Goal: Information Seeking & Learning: Learn about a topic

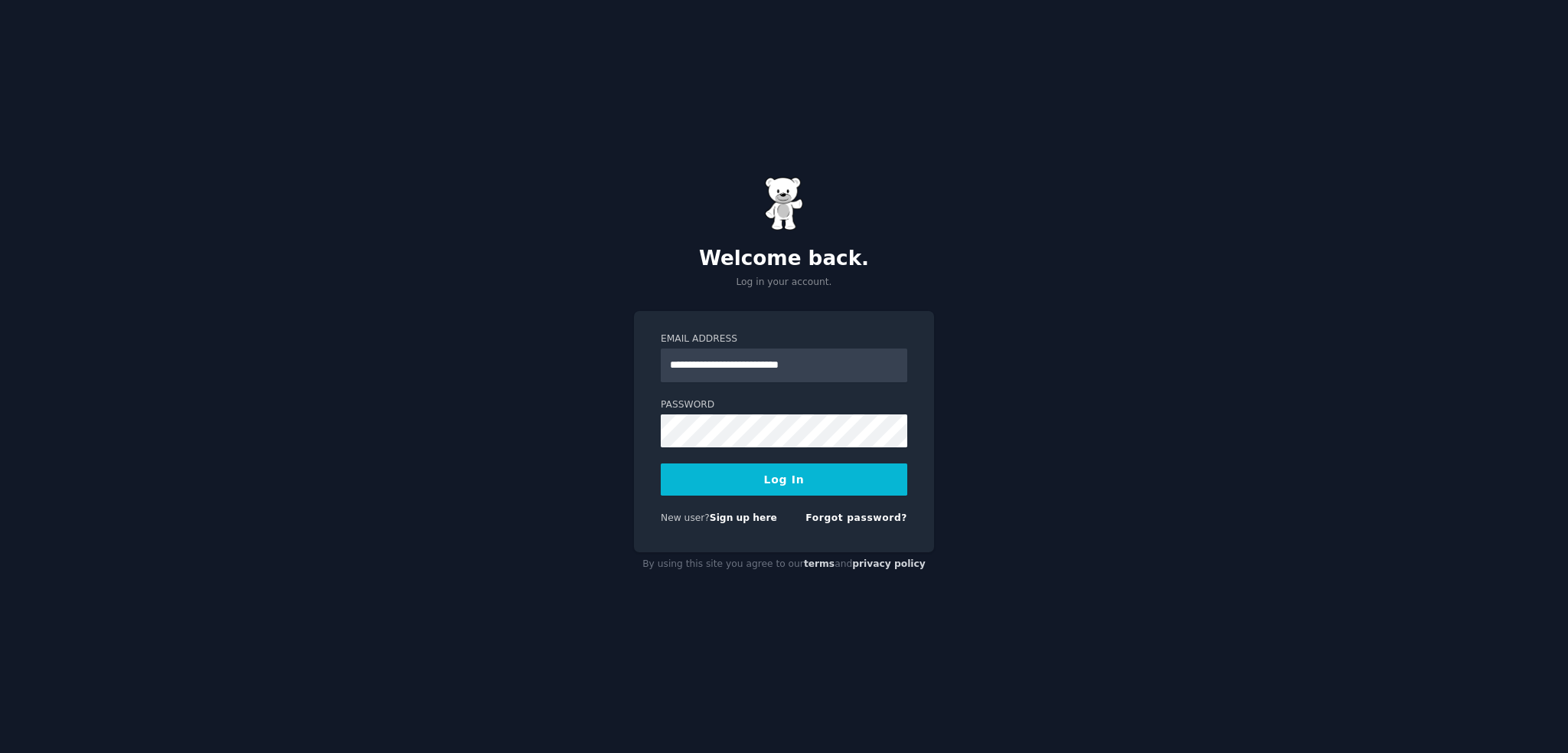
click at [781, 486] on button "Log In" at bounding box center [784, 479] width 247 height 32
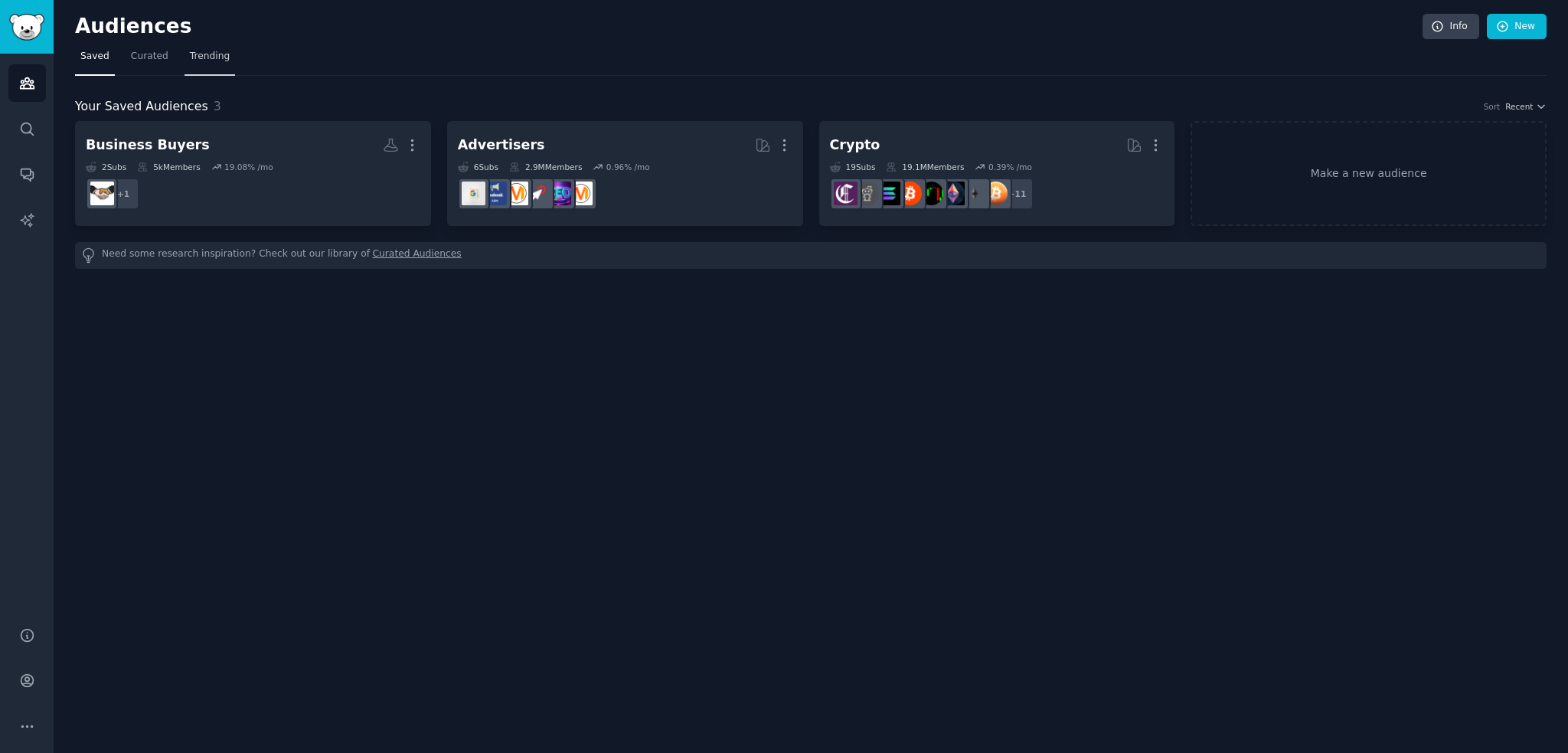
click at [201, 57] on span "Trending" at bounding box center [209, 56] width 40 height 13
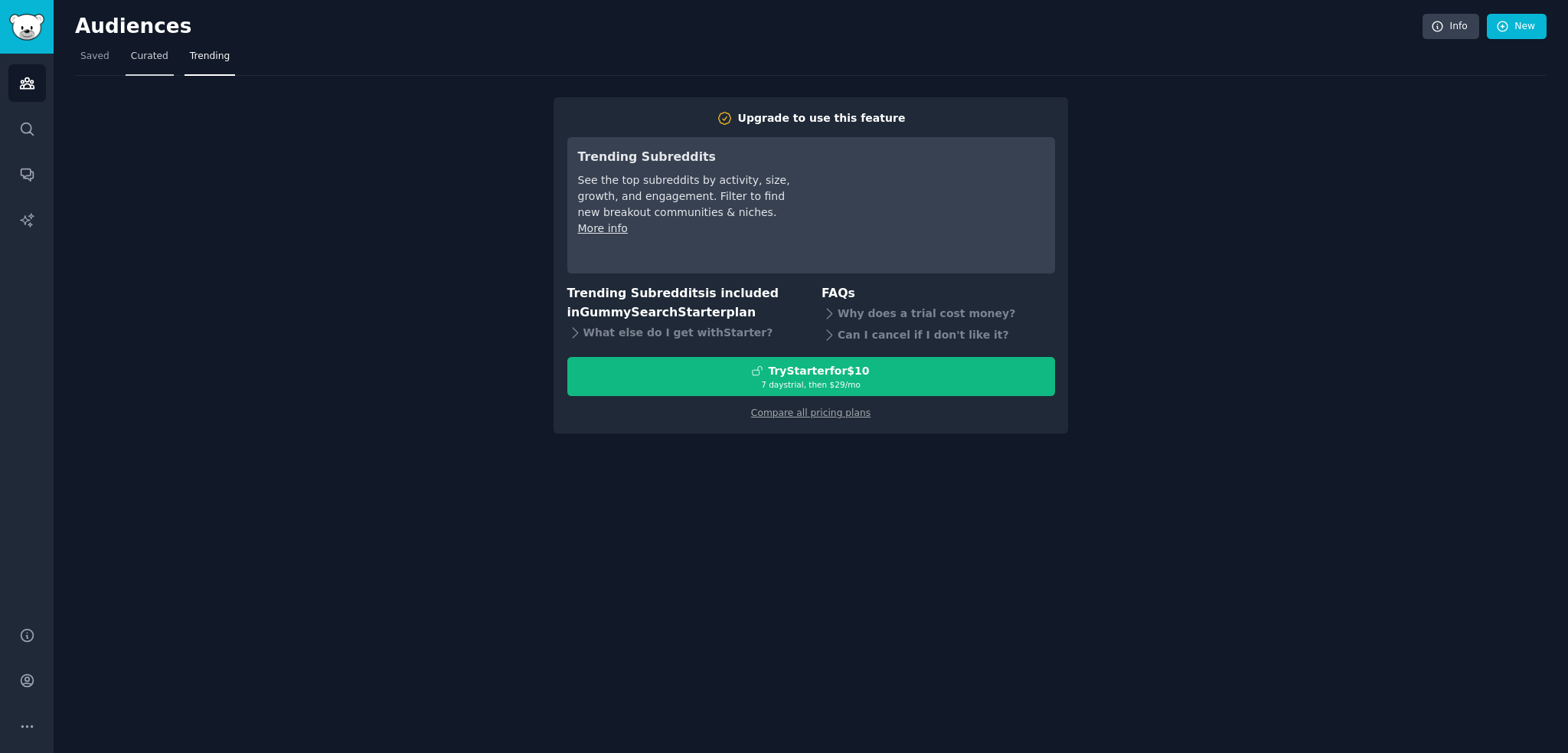
click at [139, 61] on span "Curated" at bounding box center [150, 56] width 37 height 13
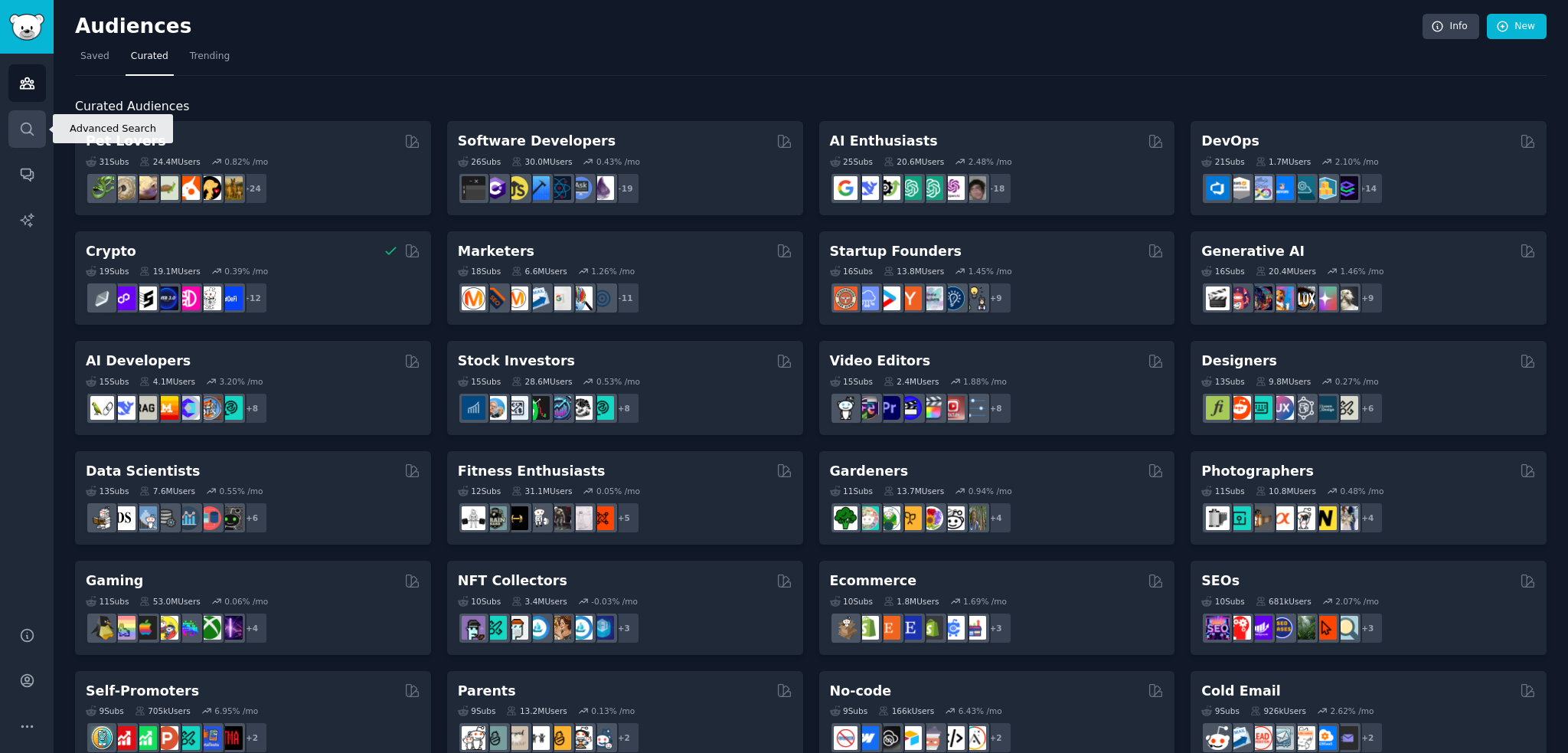
click at [29, 135] on icon "Sidebar" at bounding box center [27, 129] width 16 height 16
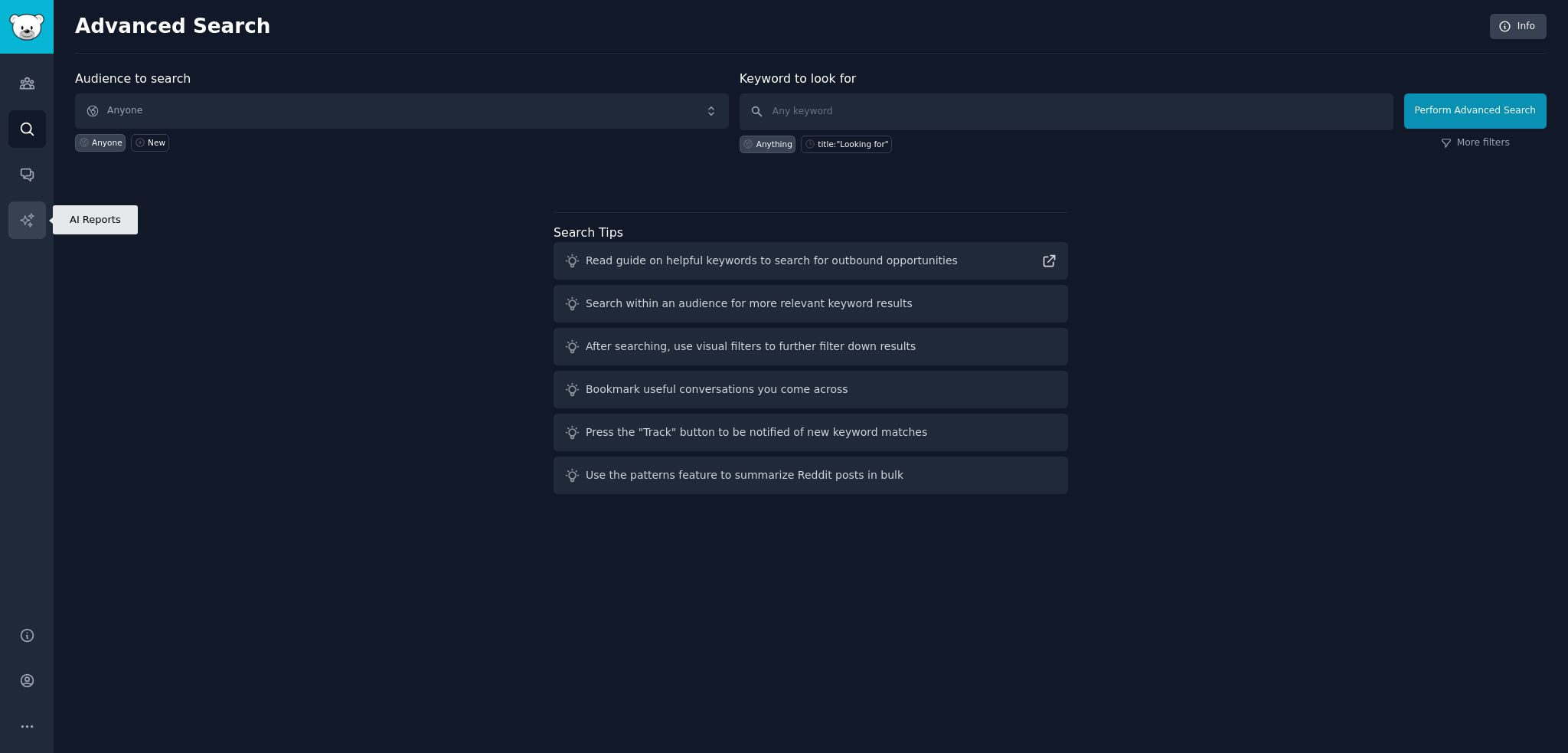
click at [30, 217] on icon "Sidebar" at bounding box center [26, 219] width 13 height 13
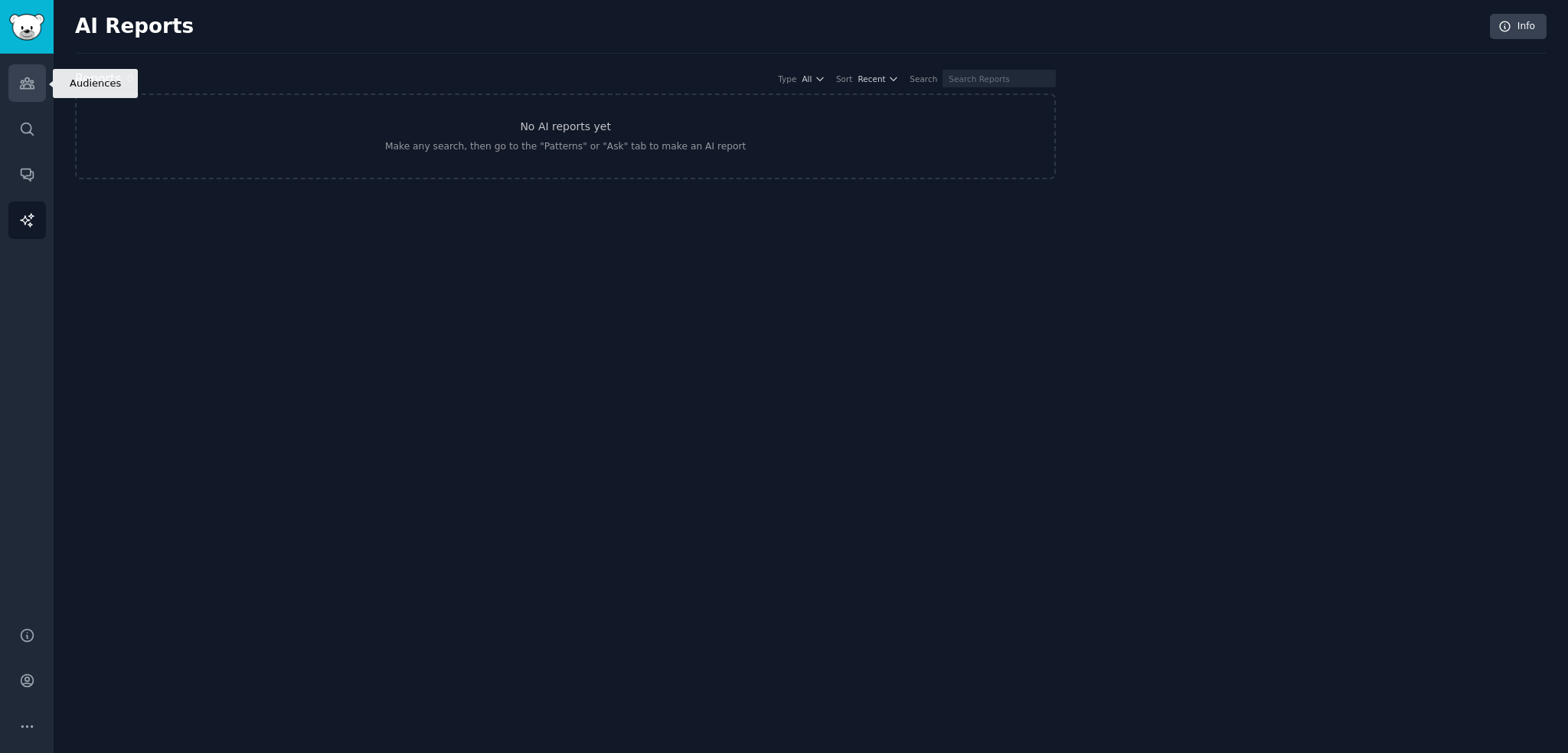
click at [31, 88] on icon "Sidebar" at bounding box center [26, 84] width 13 height 11
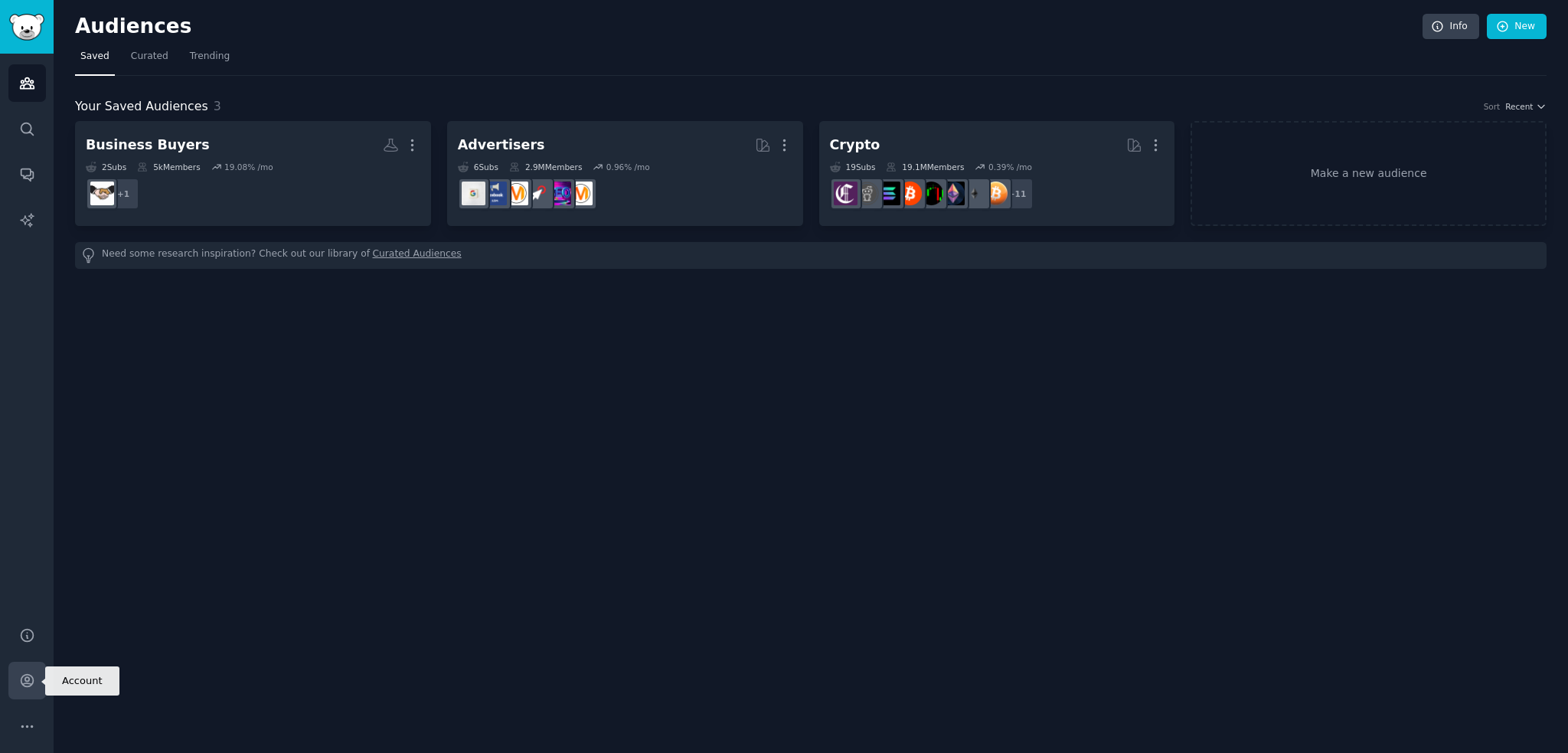
click at [30, 678] on icon "Sidebar" at bounding box center [27, 681] width 16 height 16
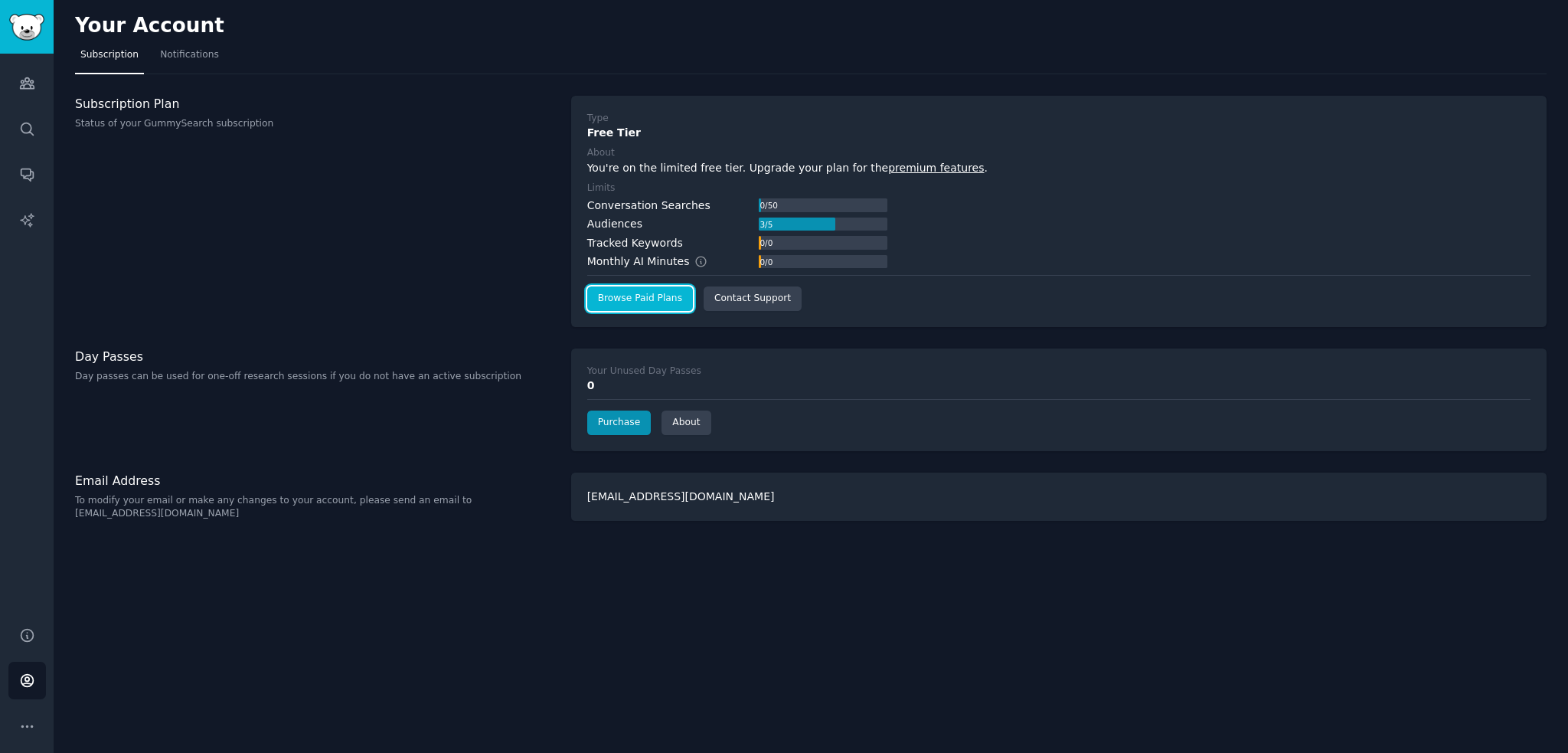
click at [635, 305] on link "Browse Paid Plans" at bounding box center [640, 299] width 106 height 25
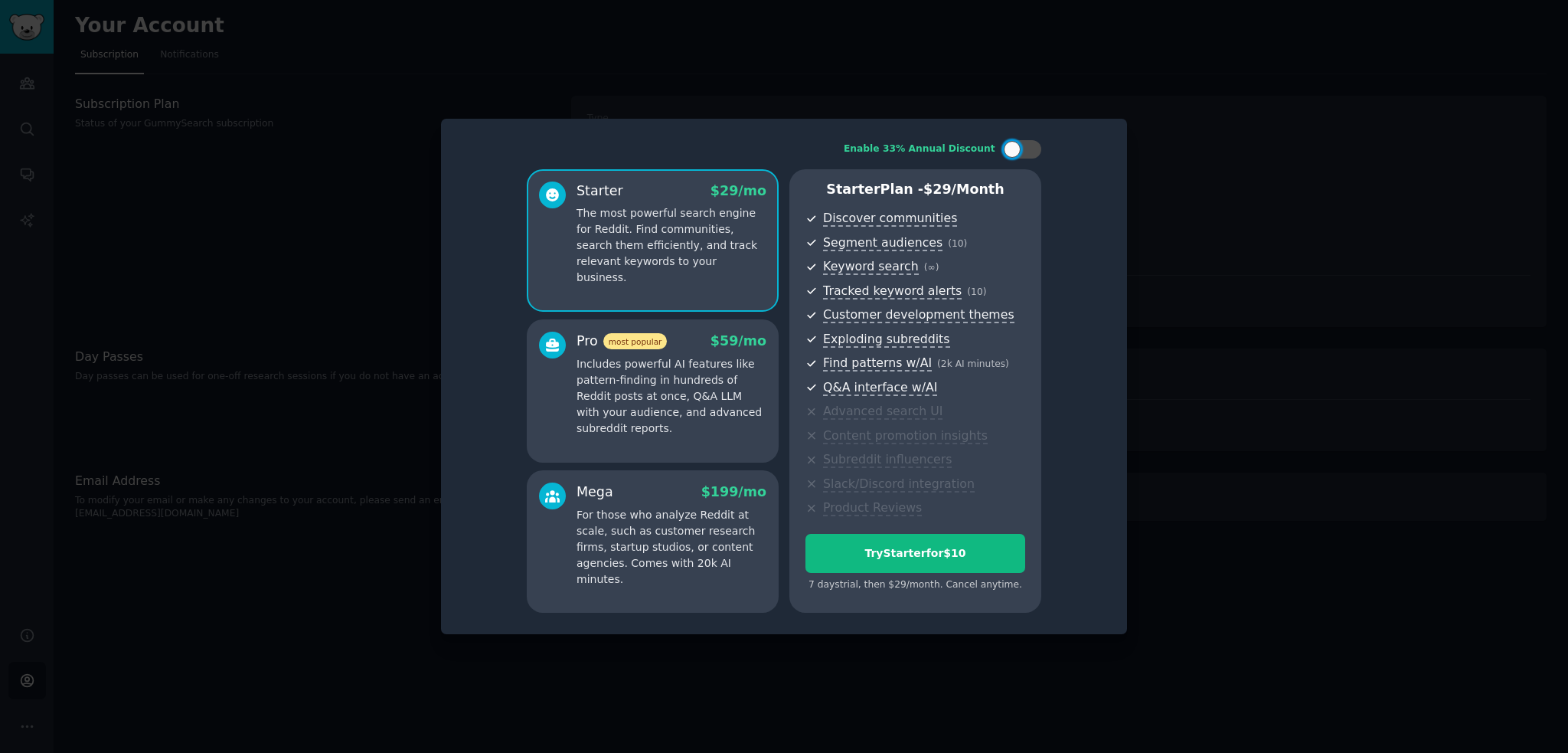
click at [619, 405] on p "Includes powerful AI features like pattern-finding in hundreds of Reddit posts …" at bounding box center [671, 397] width 190 height 80
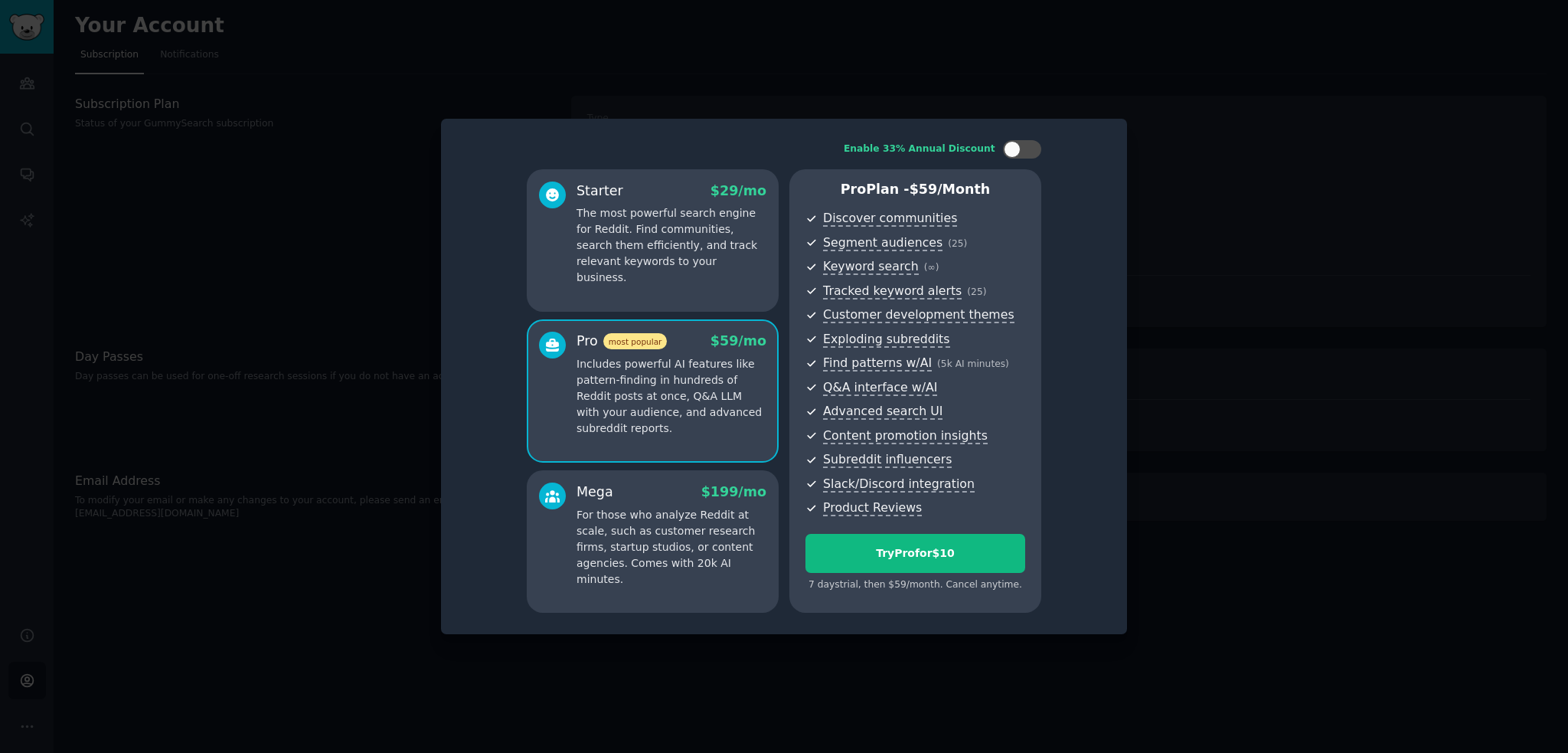
click at [635, 542] on p "For those who analyze Reddit at scale, such as customer research firms, startup…" at bounding box center [671, 547] width 190 height 80
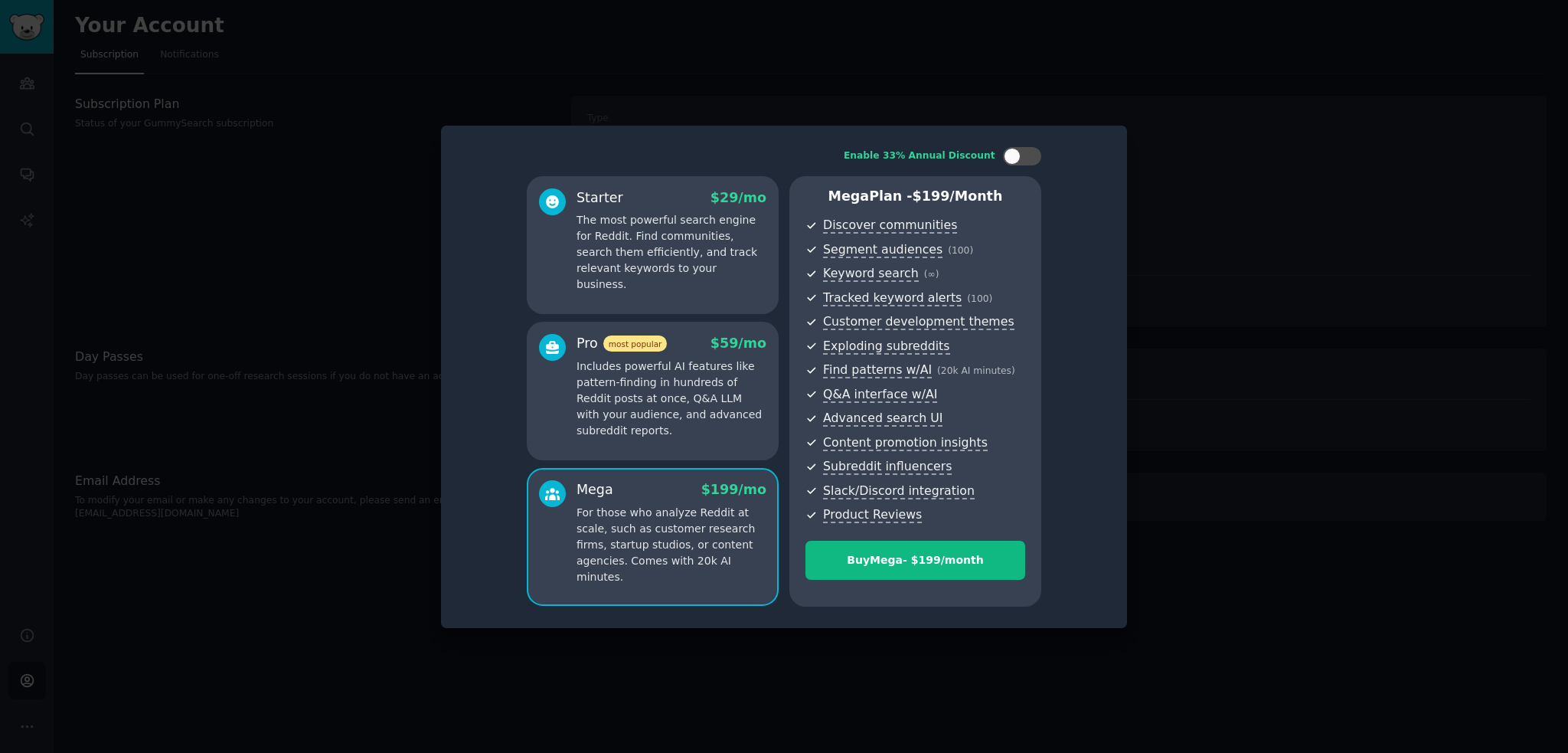
click at [662, 429] on p "Includes powerful AI features like pattern-finding in hundreds of Reddit posts …" at bounding box center [671, 398] width 190 height 80
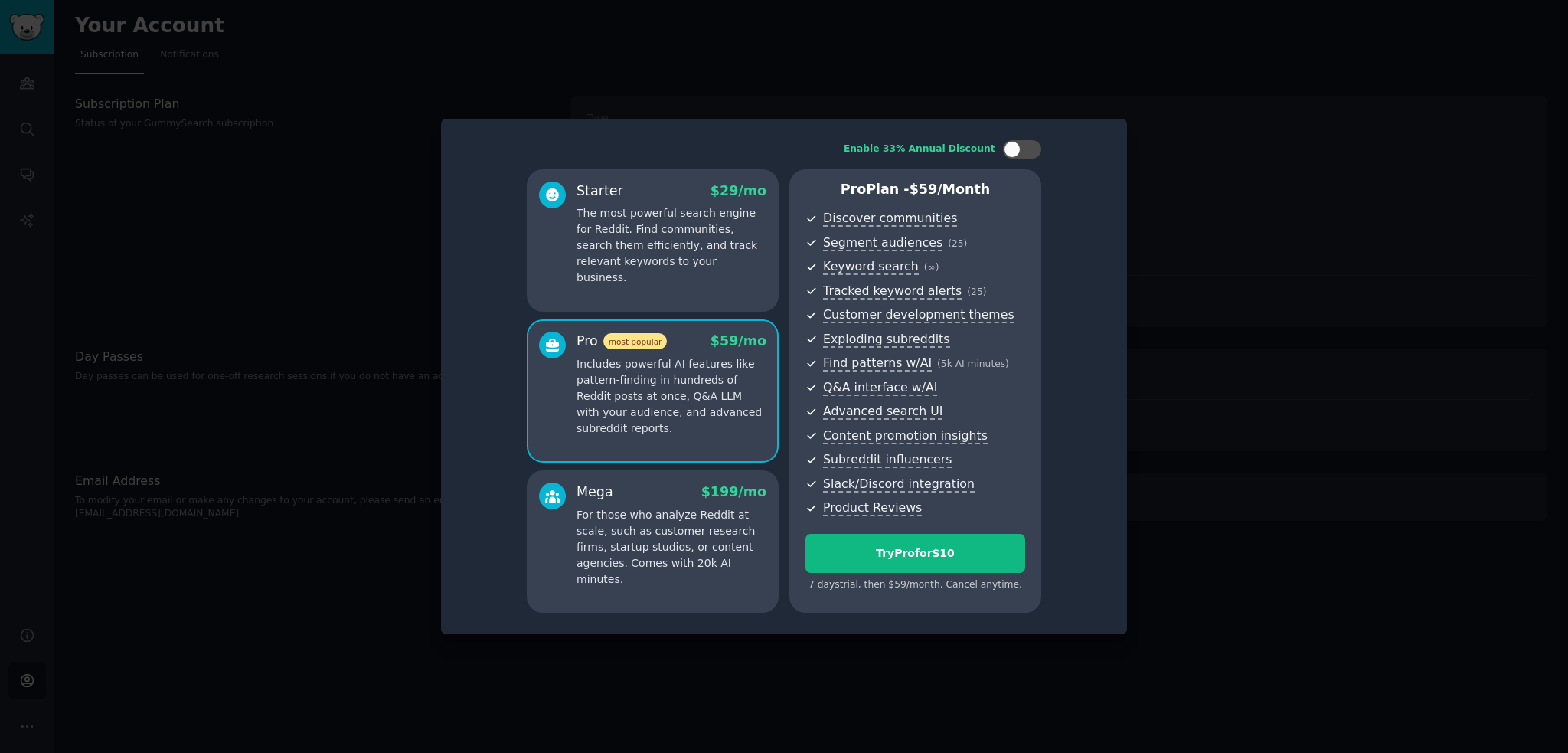
click at [1265, 144] on div at bounding box center [784, 376] width 1568 height 753
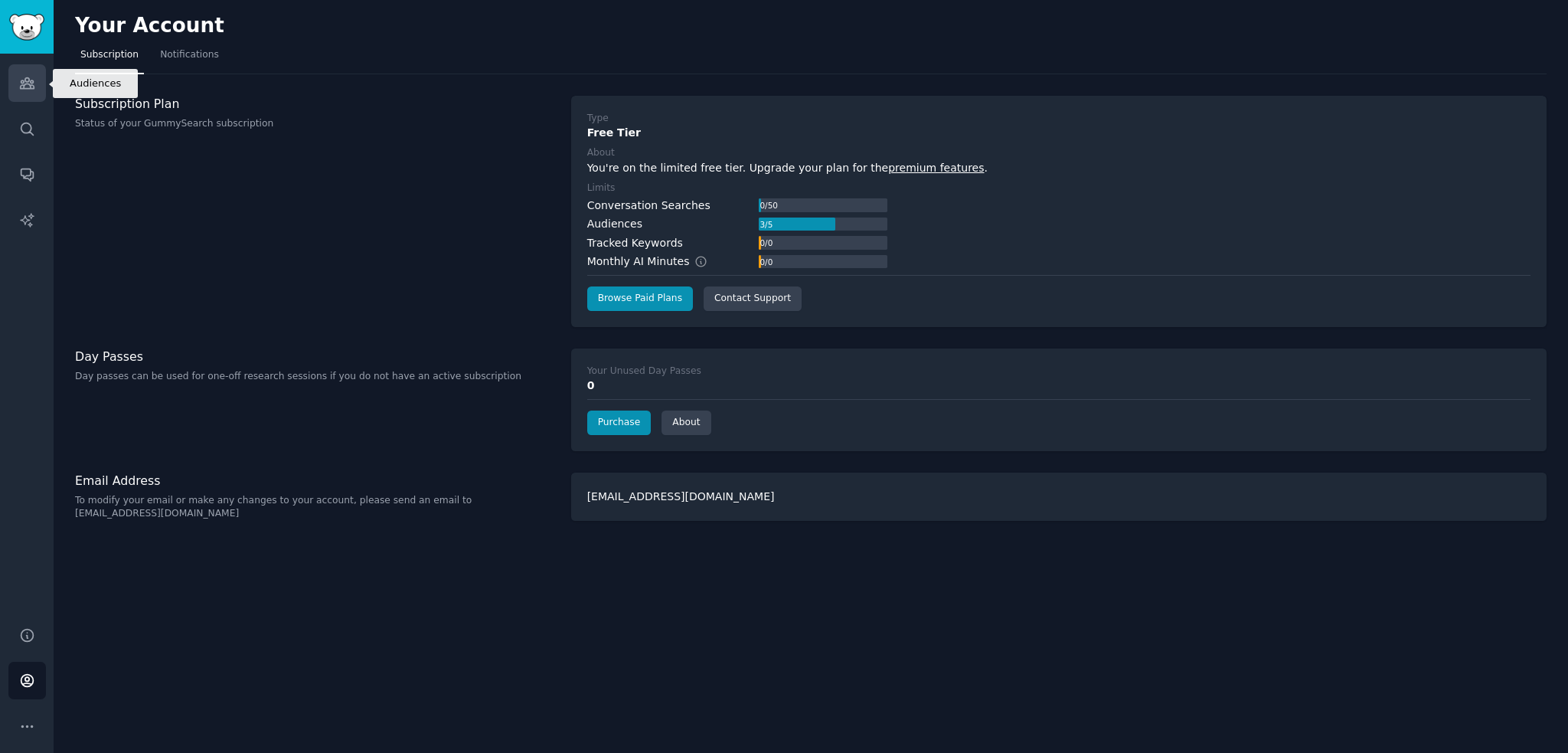
click at [37, 85] on link "Audiences" at bounding box center [27, 83] width 37 height 37
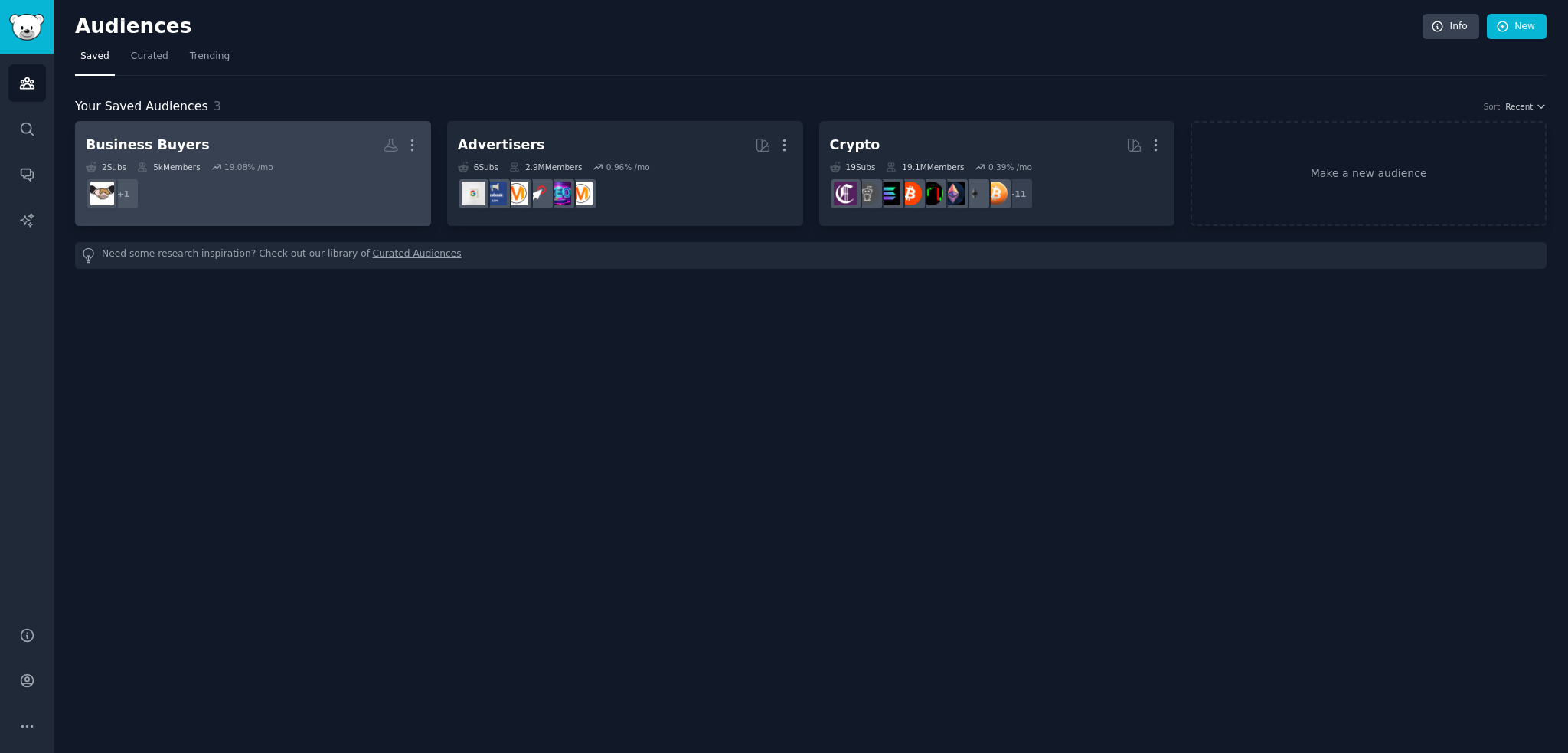
click at [294, 147] on h2 "Business Buyers More" at bounding box center [253, 145] width 335 height 27
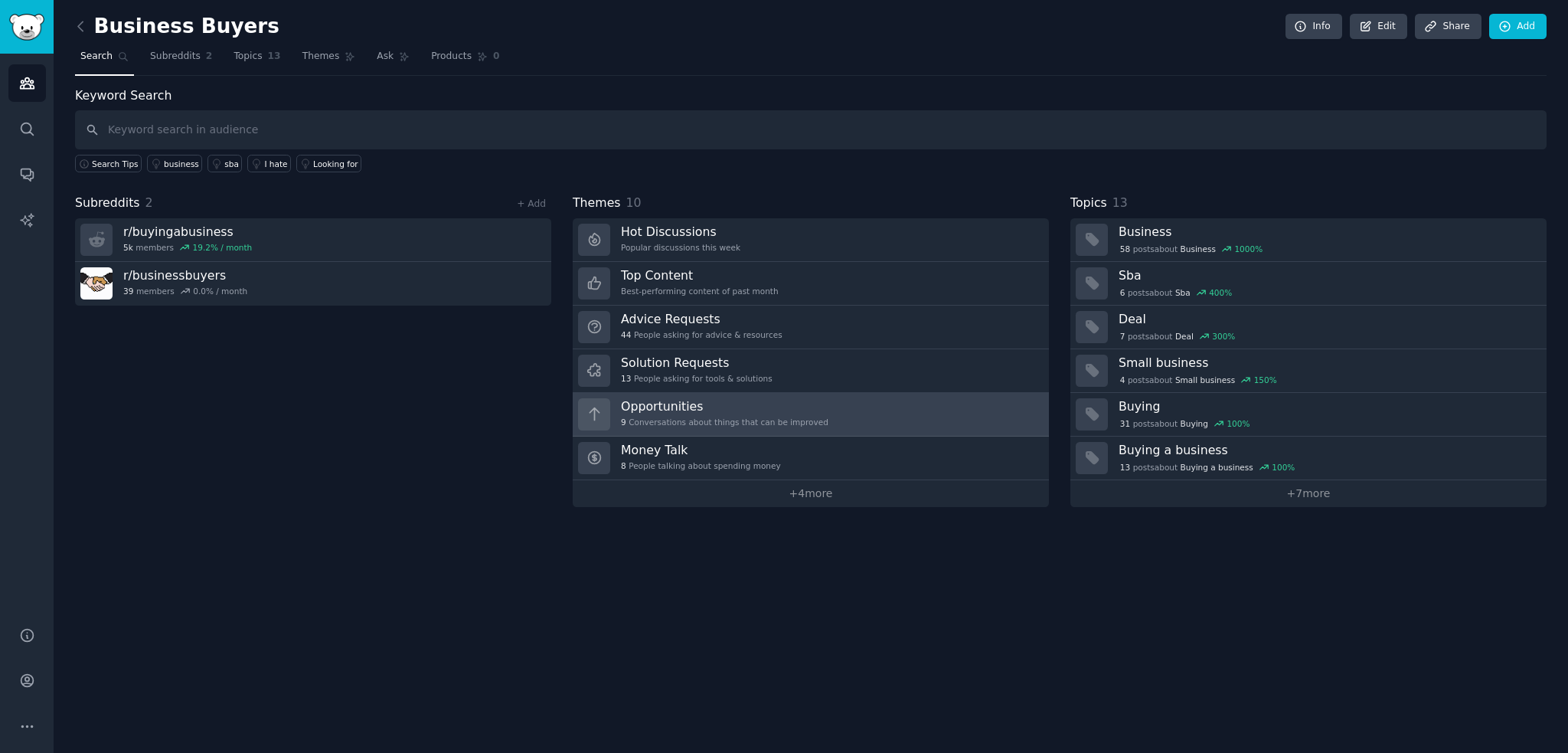
click at [796, 417] on div "9 Conversations about things that can be improved" at bounding box center [724, 422] width 208 height 11
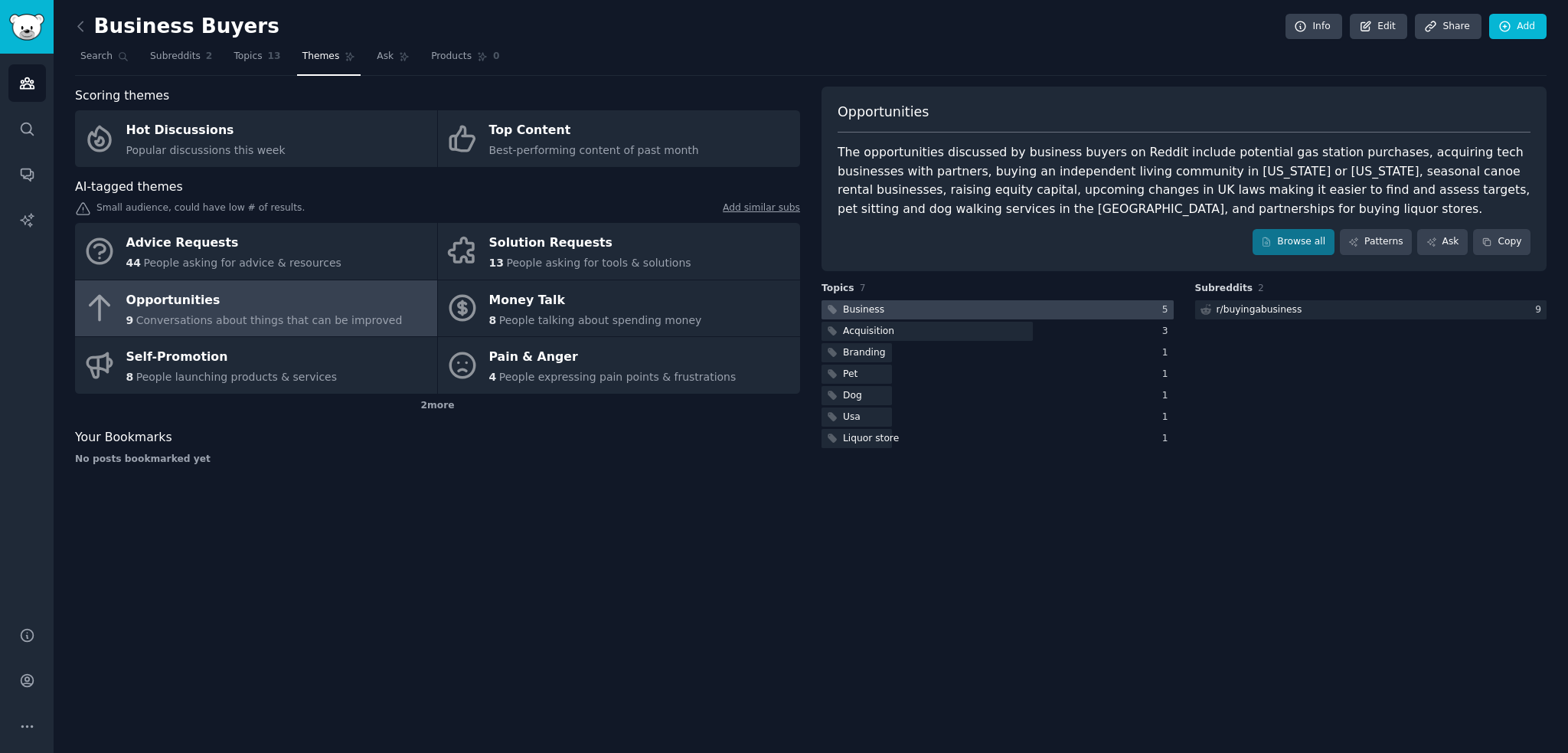
click at [898, 312] on div at bounding box center [997, 309] width 352 height 19
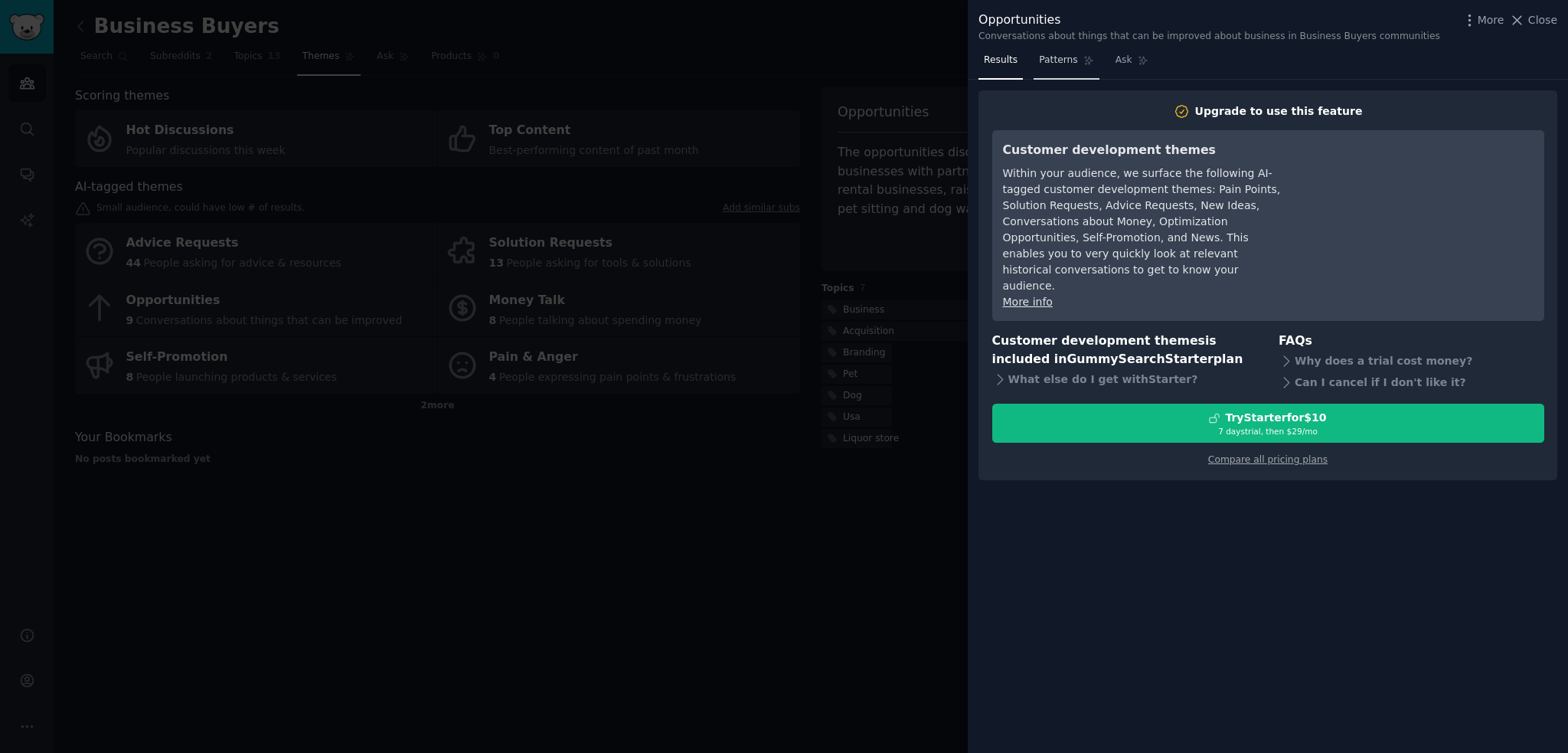
click at [1063, 56] on span "Patterns" at bounding box center [1058, 60] width 38 height 13
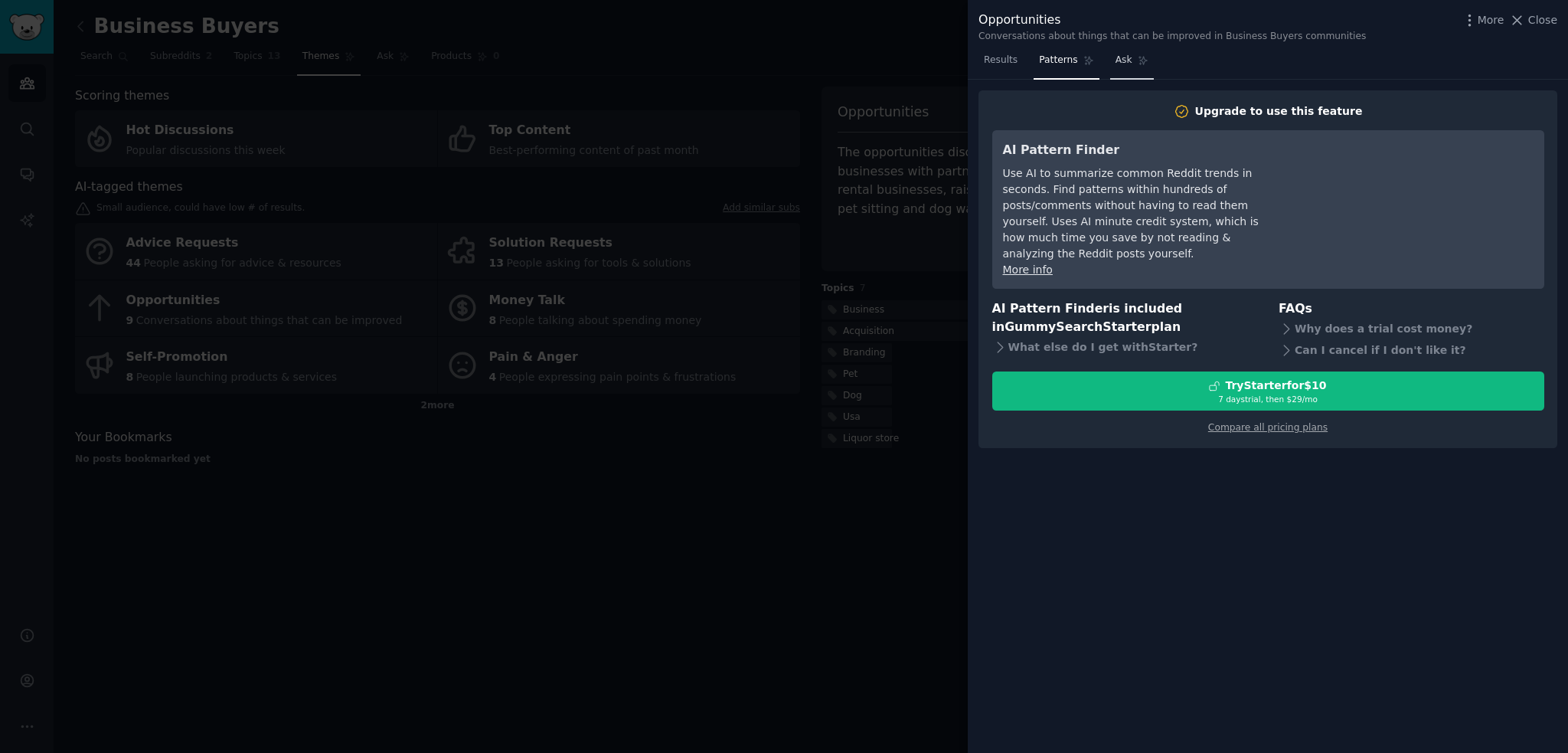
click at [1117, 64] on span "Ask" at bounding box center [1123, 60] width 17 height 13
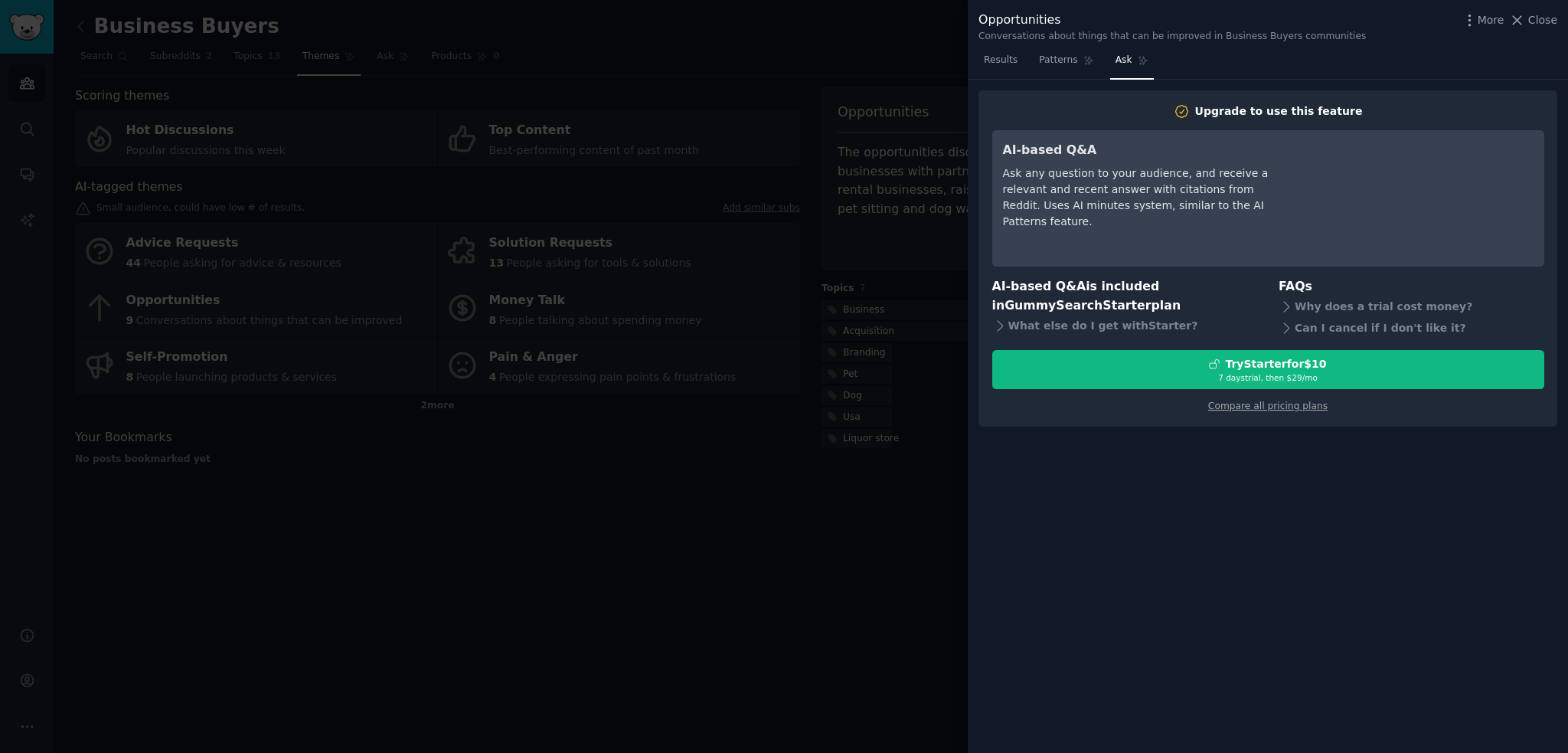
click at [1093, 65] on nav "Results Patterns Ask" at bounding box center [1066, 63] width 176 height 31
click at [1009, 59] on span "Results" at bounding box center [1001, 60] width 34 height 13
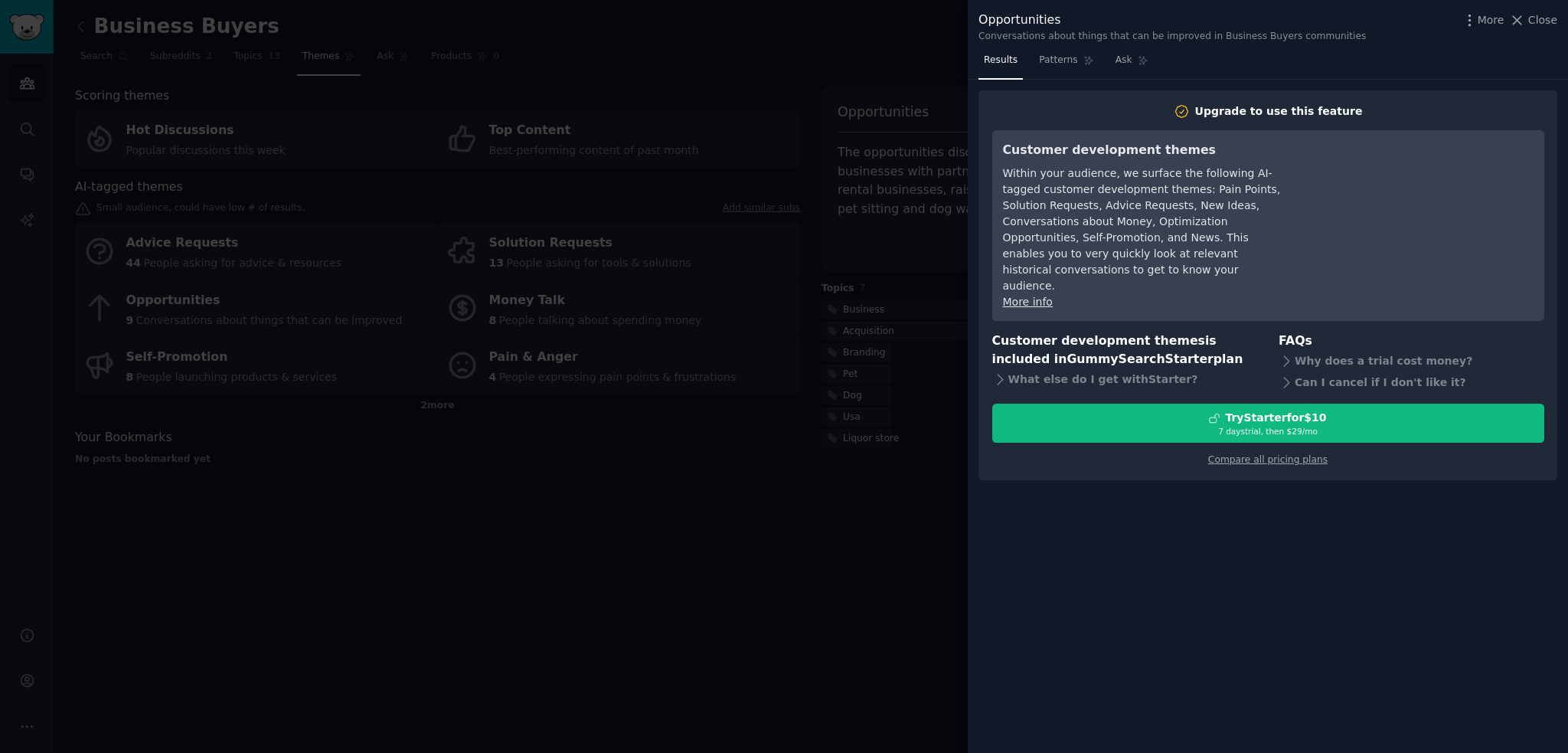
click at [1100, 54] on nav "Results Patterns Ask" at bounding box center [1066, 63] width 176 height 31
click at [1115, 59] on span "Ask" at bounding box center [1123, 60] width 17 height 13
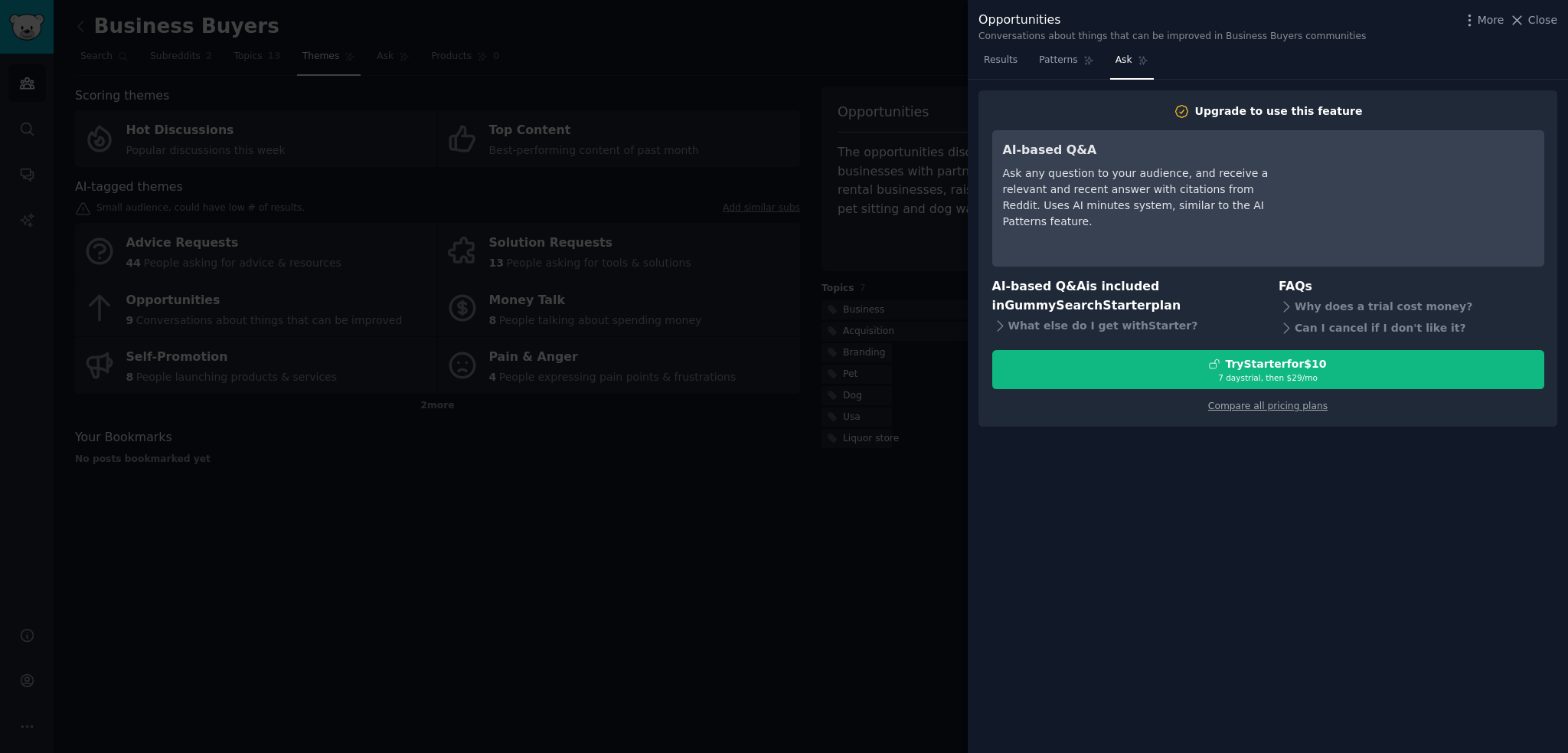
click at [1542, 9] on div "Opportunities Conversations about things that can be improved in Business Buyer…" at bounding box center [1269, 24] width 600 height 48
click at [1535, 19] on span "Close" at bounding box center [1543, 20] width 29 height 16
